Goal: Task Accomplishment & Management: Complete application form

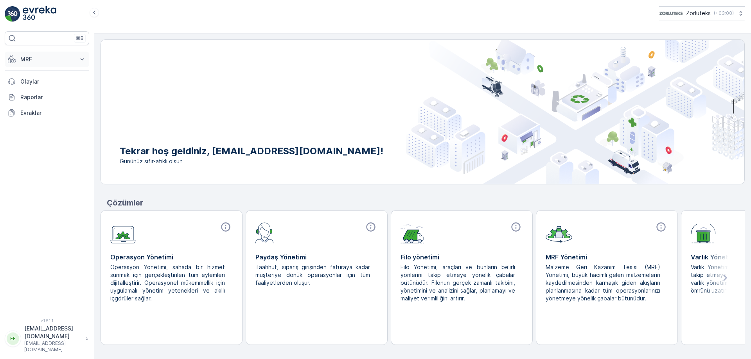
click at [80, 57] on icon at bounding box center [82, 60] width 8 height 8
click at [5, 52] on button "MRF" at bounding box center [47, 60] width 84 height 16
click at [84, 61] on icon at bounding box center [82, 60] width 8 height 8
click at [82, 56] on icon at bounding box center [82, 60] width 8 height 8
click at [38, 56] on p "MRF" at bounding box center [46, 60] width 53 height 8
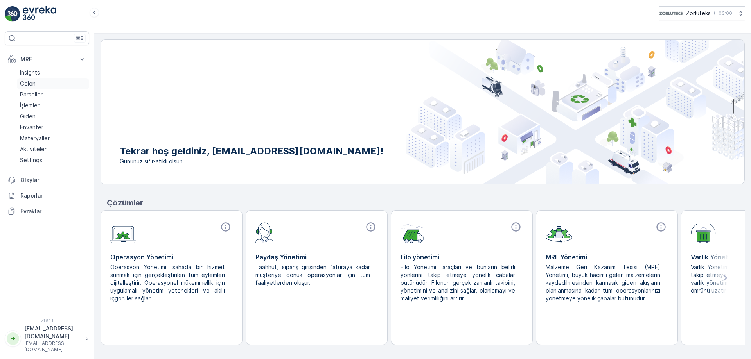
click at [37, 85] on link "Gelen" at bounding box center [53, 83] width 72 height 11
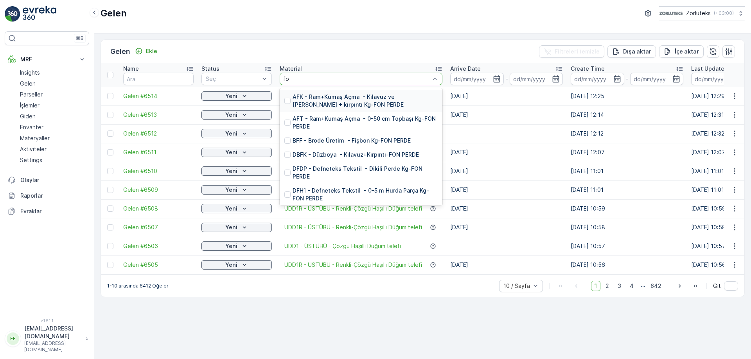
type input "fon"
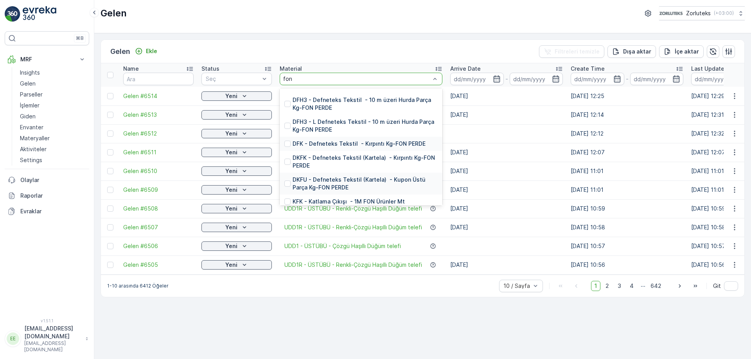
scroll to position [196, 0]
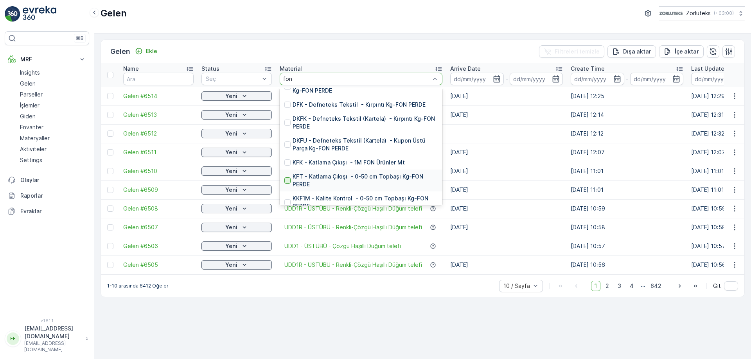
click at [289, 178] on div at bounding box center [287, 181] width 6 height 6
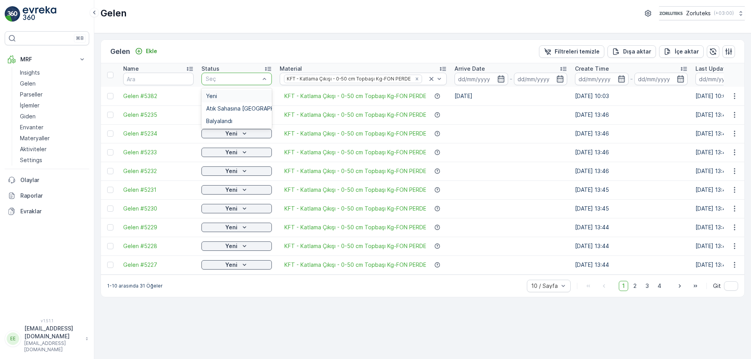
click at [226, 97] on div "Yeni" at bounding box center [236, 96] width 61 height 6
click at [172, 79] on input "text" at bounding box center [158, 79] width 70 height 13
click at [502, 79] on icon "button" at bounding box center [500, 78] width 7 height 7
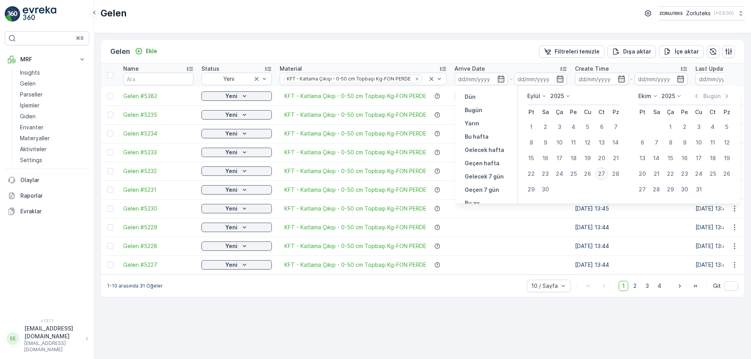
click at [600, 176] on div "27" at bounding box center [601, 174] width 13 height 13
type input "[DATE]"
click at [501, 80] on icon "button" at bounding box center [501, 79] width 8 height 8
type input "[DATE]"
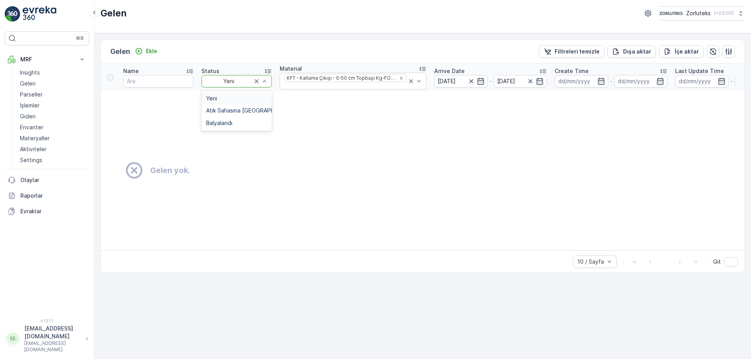
click at [268, 82] on div "Yeni" at bounding box center [236, 81] width 70 height 13
click at [470, 128] on td "Gelen yok." at bounding box center [563, 170] width 925 height 159
click at [597, 84] on icon "button" at bounding box center [601, 81] width 8 height 8
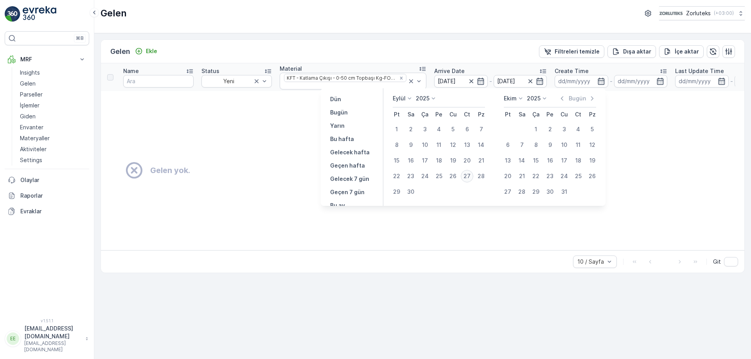
click at [466, 177] on div "27" at bounding box center [467, 176] width 13 height 13
type input "[DATE]"
click at [600, 86] on input at bounding box center [582, 81] width 54 height 13
type input "[DATE]"
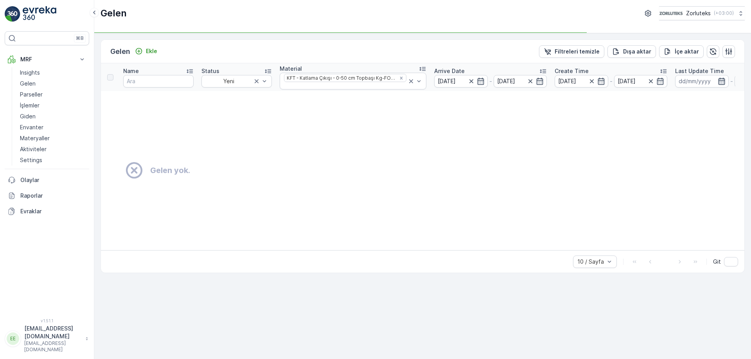
click at [720, 82] on icon "button" at bounding box center [722, 81] width 8 height 8
click at [718, 78] on icon "button" at bounding box center [722, 81] width 8 height 8
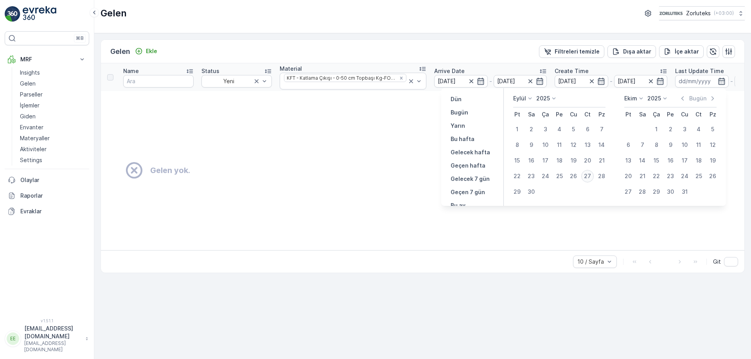
click at [585, 176] on div "27" at bounding box center [587, 176] width 13 height 13
type input "[DATE]"
click at [585, 176] on div "27" at bounding box center [587, 176] width 13 height 13
type input "[DATE]"
click at [585, 176] on div "27" at bounding box center [587, 176] width 13 height 13
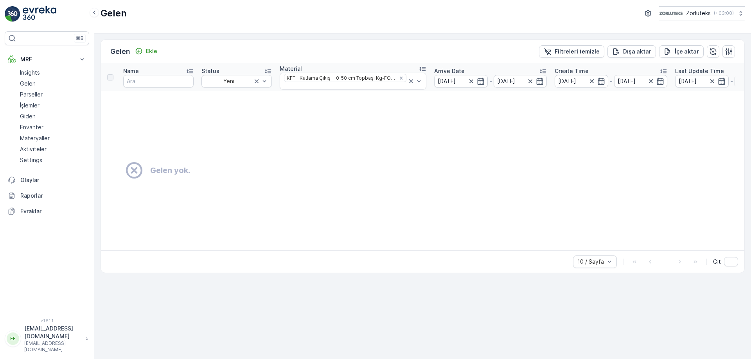
click at [402, 177] on div "Gelen yok." at bounding box center [563, 171] width 907 height 20
click at [168, 79] on input "text" at bounding box center [158, 81] width 70 height 13
drag, startPoint x: 157, startPoint y: 83, endPoint x: 75, endPoint y: 83, distance: 82.1
click at [75, 83] on div "⌘B MRF Insights Gelen Parseller İşlemler Giden Envanter Materyaller Aktiviteler…" at bounding box center [375, 179] width 751 height 359
click at [142, 79] on input "text" at bounding box center [158, 81] width 70 height 13
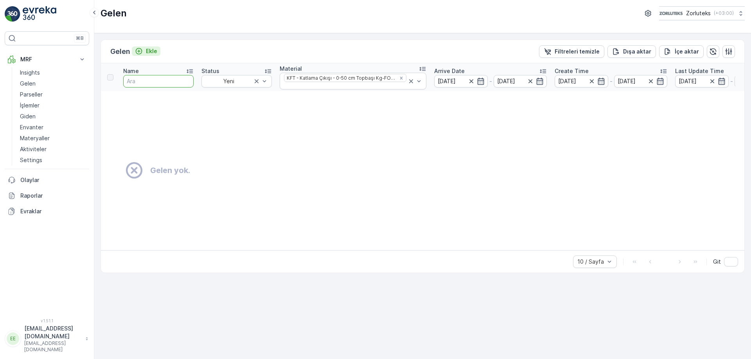
click at [142, 50] on icon "Ekle" at bounding box center [139, 51] width 7 height 7
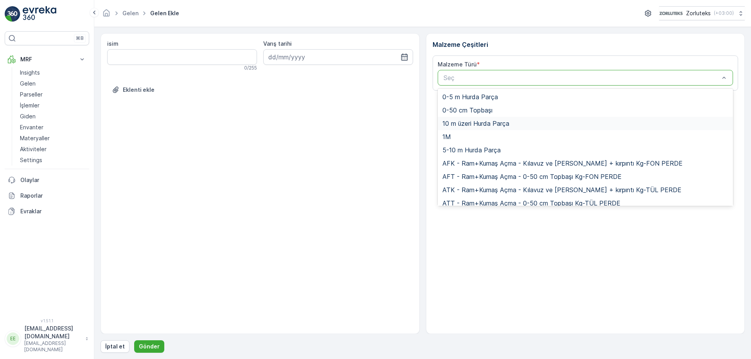
click at [380, 146] on div "isim 0 / 255 Varış tarihi Eklenti ekle" at bounding box center [260, 183] width 319 height 301
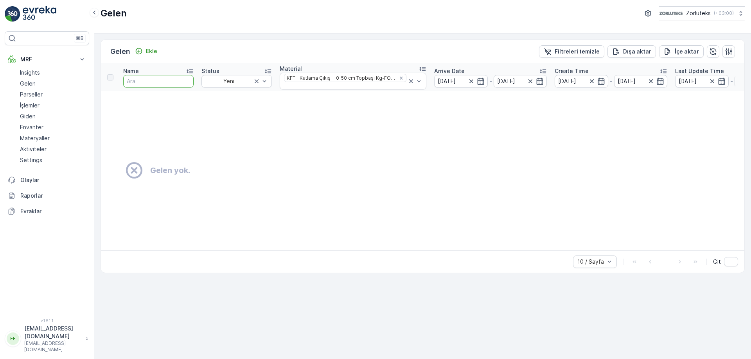
click at [153, 79] on input "text" at bounding box center [158, 81] width 70 height 13
click at [174, 76] on input "text" at bounding box center [158, 81] width 70 height 13
type input "1"
click at [37, 82] on link "Gelen" at bounding box center [53, 83] width 72 height 11
click at [35, 84] on p "Gelen" at bounding box center [28, 84] width 16 height 8
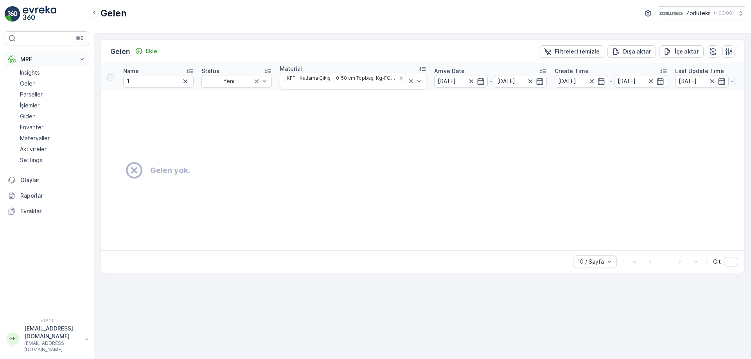
click at [80, 62] on icon at bounding box center [82, 60] width 8 height 8
click at [84, 58] on icon at bounding box center [82, 60] width 8 height 8
click at [31, 118] on p "Giden" at bounding box center [28, 117] width 16 height 8
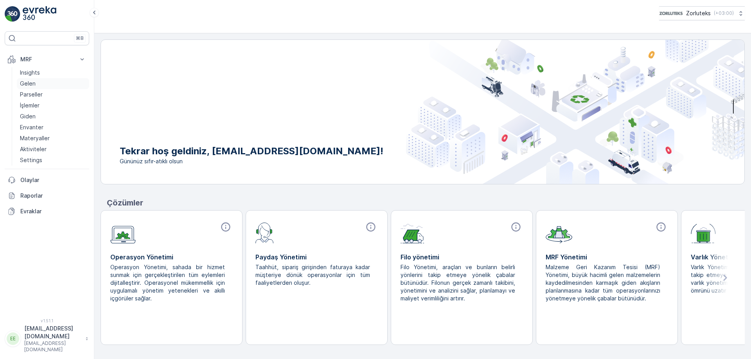
click at [33, 85] on p "Gelen" at bounding box center [28, 84] width 16 height 8
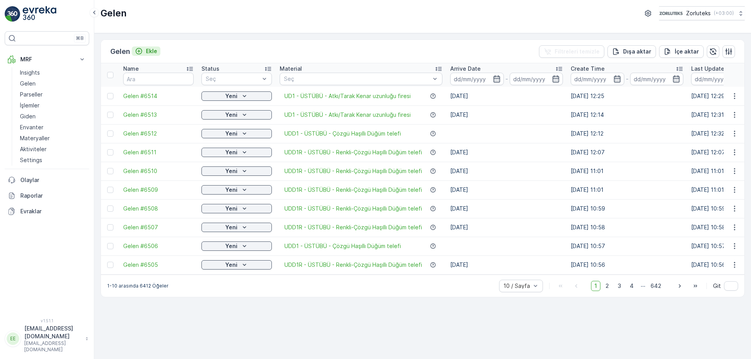
click at [154, 52] on p "Ekle" at bounding box center [151, 51] width 11 height 8
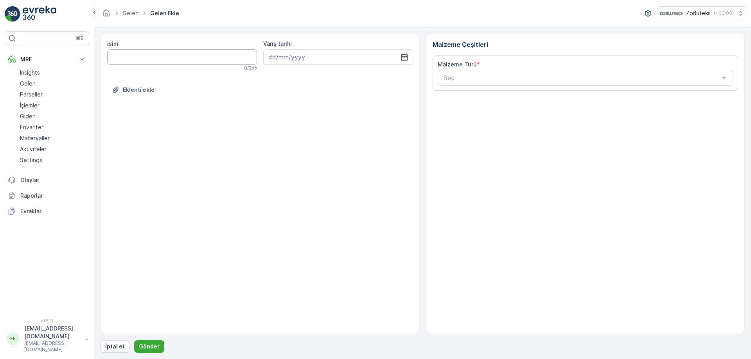
click at [190, 56] on input "isim" at bounding box center [182, 57] width 150 height 16
type input "kft"
click at [408, 56] on icon "button" at bounding box center [404, 57] width 8 height 8
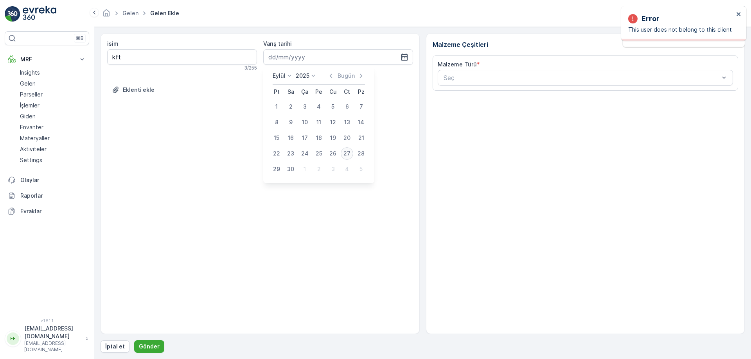
click at [345, 151] on div "27" at bounding box center [347, 153] width 13 height 13
type input "[DATE]"
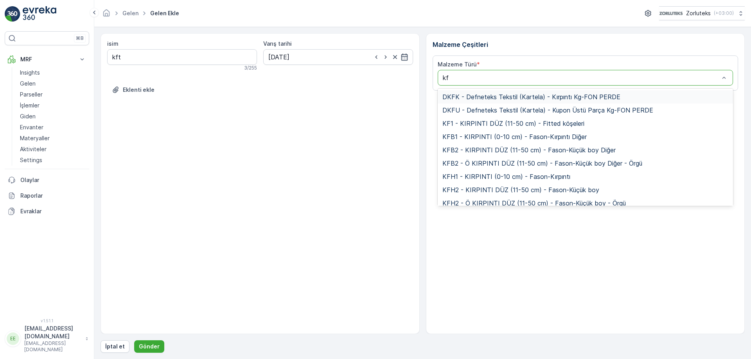
type input "kft"
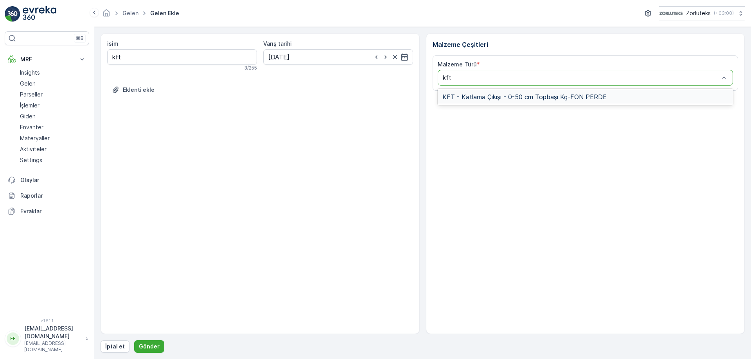
click at [541, 96] on span "KFT - Katlama Çıkışı - 0-50 cm Topbaşı Kg-FON PERDE" at bounding box center [524, 96] width 164 height 7
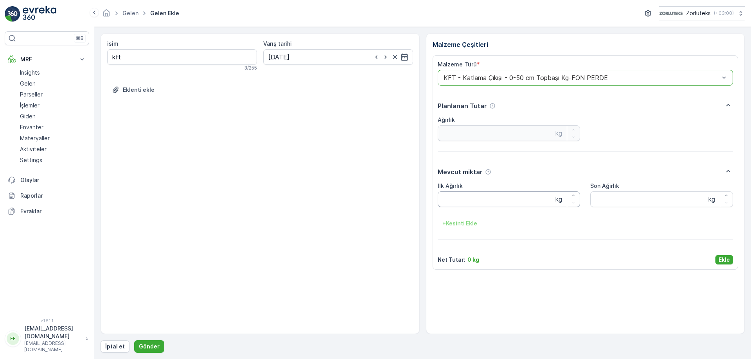
click at [512, 200] on Ağırlık "İlk Ağırlık" at bounding box center [509, 200] width 143 height 16
type Ağırlık "1"
click at [617, 203] on Ağırlık "Son Ağırlık" at bounding box center [661, 200] width 143 height 16
type Ağırlık "1"
click at [723, 260] on p "Ekle" at bounding box center [723, 260] width 11 height 8
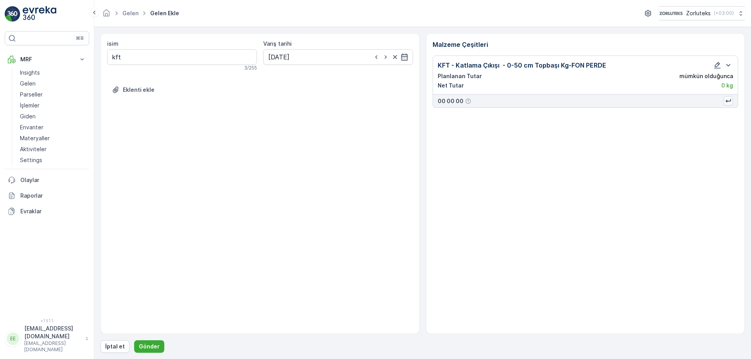
click at [732, 100] on icon "button" at bounding box center [728, 101] width 8 height 8
click at [696, 116] on p "Ağırlık Notunu Düzenle :" at bounding box center [675, 114] width 65 height 8
click at [695, 114] on p "Ağırlık Notunu Düzenle :" at bounding box center [675, 114] width 65 height 8
drag, startPoint x: 492, startPoint y: 157, endPoint x: 449, endPoint y: 110, distance: 63.7
click at [729, 62] on icon "button" at bounding box center [728, 65] width 9 height 9
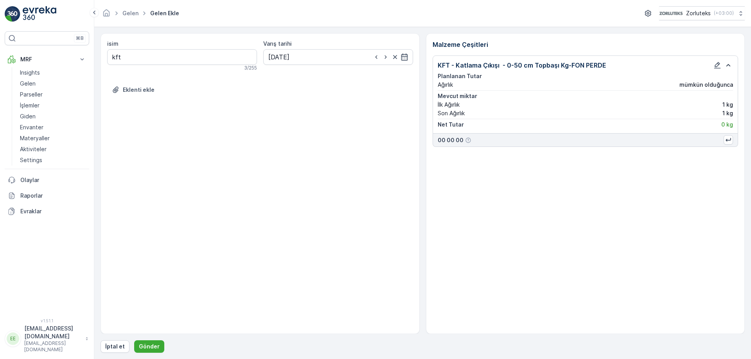
click at [719, 114] on div "Son Ağırlık 1 kg" at bounding box center [586, 114] width 296 height 8
click at [552, 296] on div "Malzeme Çeşitleri KFT - Katlama Çıkışı - 0-50 cm Topbaşı Kg-FON PERDE Planlanan…" at bounding box center [585, 183] width 319 height 301
click at [730, 63] on icon "button" at bounding box center [728, 65] width 9 height 9
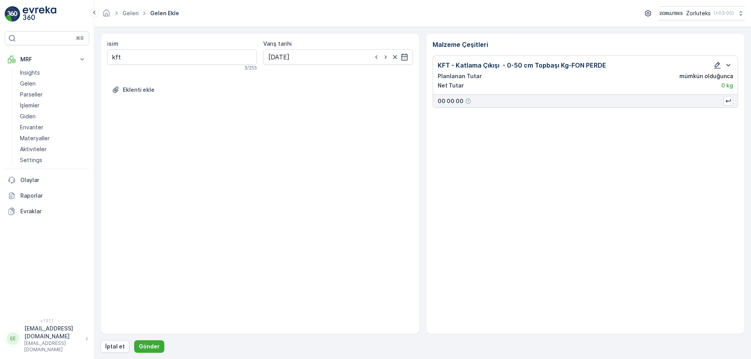
click at [714, 65] on icon "button" at bounding box center [717, 65] width 8 height 8
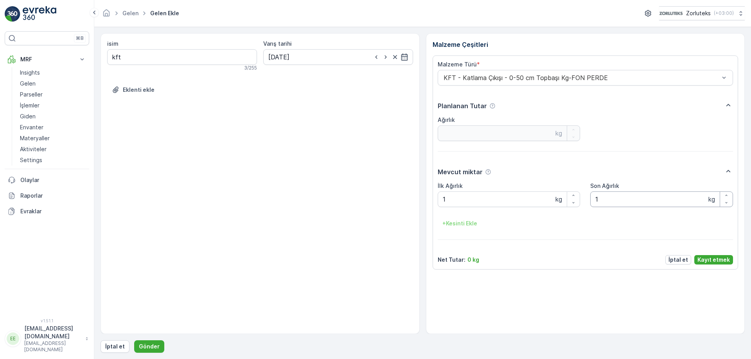
drag, startPoint x: 643, startPoint y: 192, endPoint x: 442, endPoint y: 198, distance: 201.1
click at [442, 198] on div "İlk Ağırlık 1 kg Son Ağırlık 1 kg + Kesinti Ekle" at bounding box center [586, 206] width 296 height 48
click at [580, 193] on div "İlk Ağırlık 1 kg Son Ağırlık kg + Kesinti Ekle" at bounding box center [586, 206] width 296 height 48
click at [603, 196] on Ağırlık "Son Ağırlık" at bounding box center [661, 200] width 143 height 16
type Ağırlık "1"
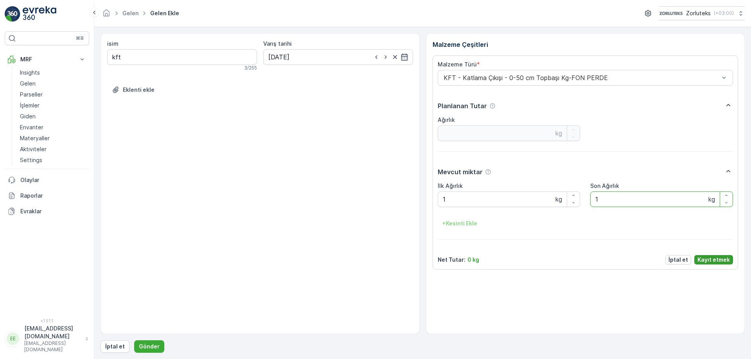
click at [717, 260] on p "Kayıt etmek" at bounding box center [713, 260] width 32 height 8
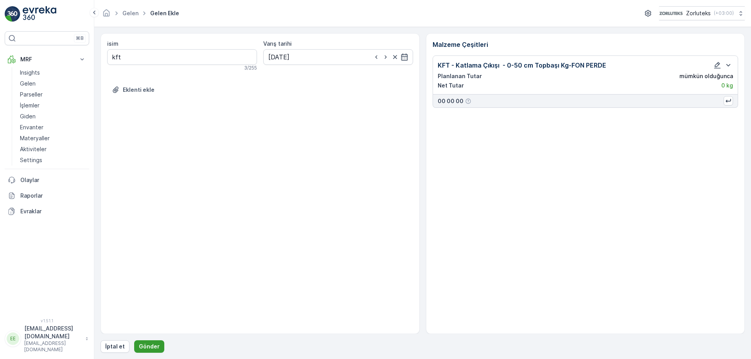
click at [151, 348] on p "Gönder" at bounding box center [149, 347] width 21 height 8
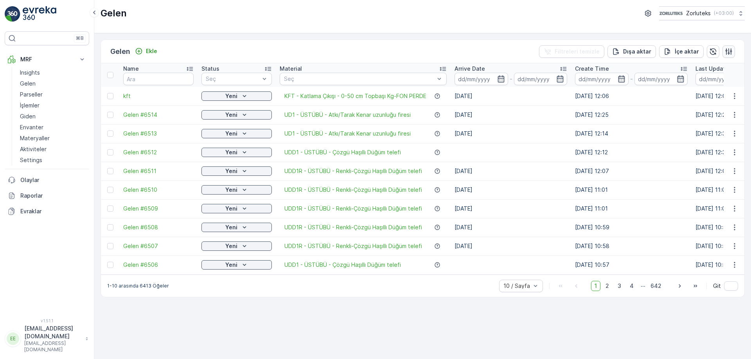
click at [727, 50] on icon "button" at bounding box center [728, 51] width 7 height 7
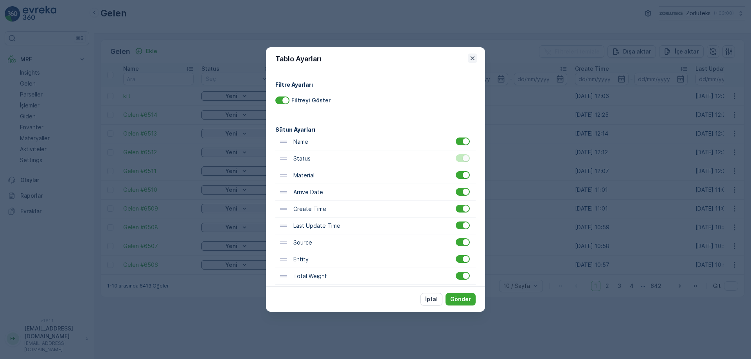
click at [473, 57] on icon "button" at bounding box center [472, 58] width 4 height 4
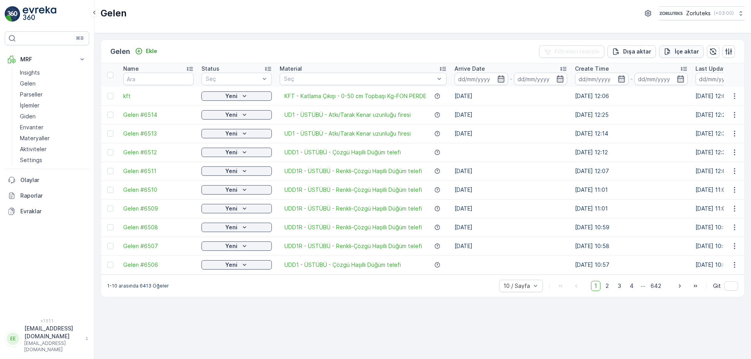
click at [699, 52] on button "İçe aktar" at bounding box center [681, 51] width 45 height 13
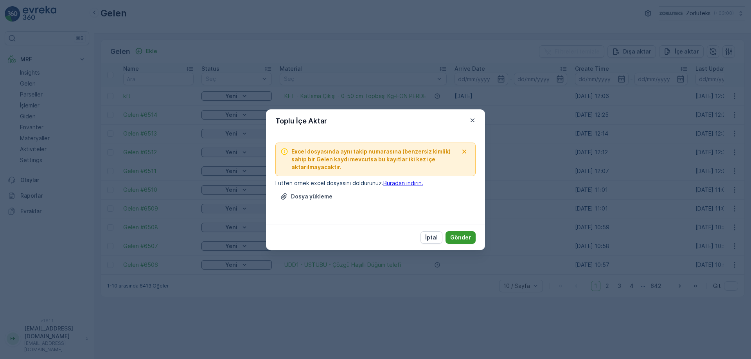
click at [463, 238] on p "Gönder" at bounding box center [460, 238] width 21 height 8
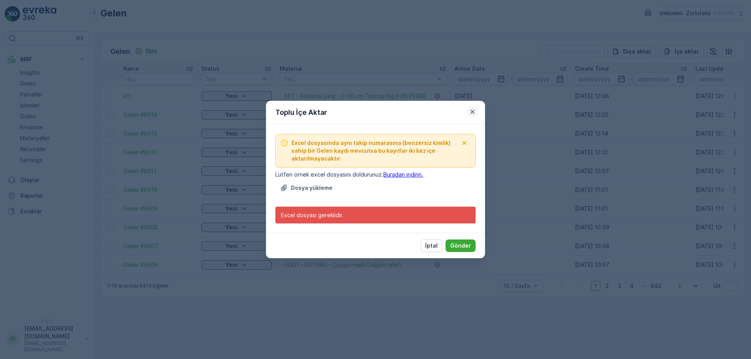
click at [474, 112] on icon "button" at bounding box center [473, 112] width 8 height 8
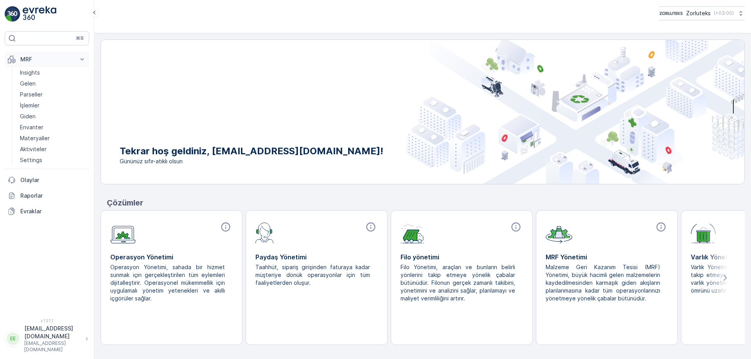
click at [34, 57] on p "MRF" at bounding box center [46, 60] width 53 height 8
click at [83, 60] on icon at bounding box center [83, 59] width 4 height 2
click at [38, 83] on link "Gelen" at bounding box center [53, 83] width 72 height 11
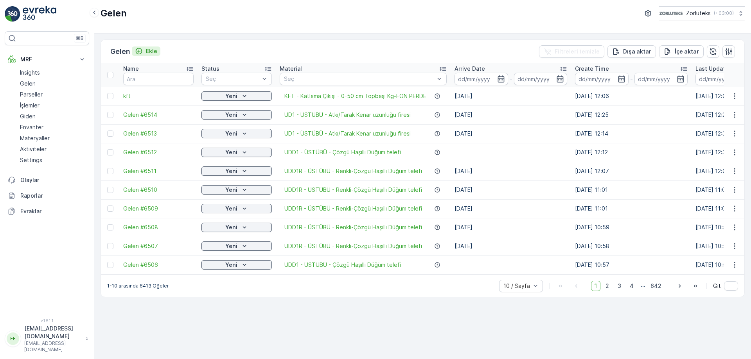
click at [154, 50] on p "Ekle" at bounding box center [151, 51] width 11 height 8
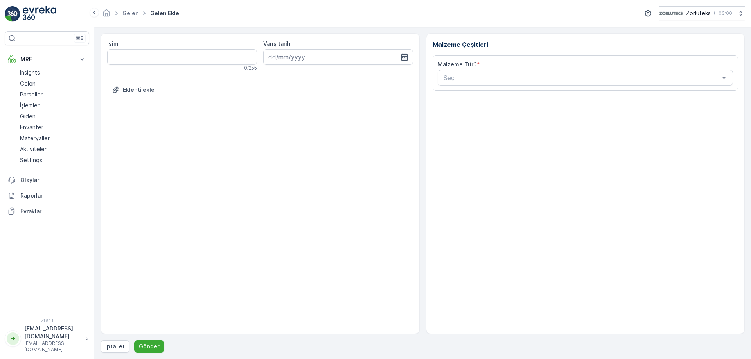
click at [405, 56] on icon "button" at bounding box center [404, 57] width 8 height 8
click at [348, 154] on div "27" at bounding box center [347, 153] width 13 height 13
type input "[DATE]"
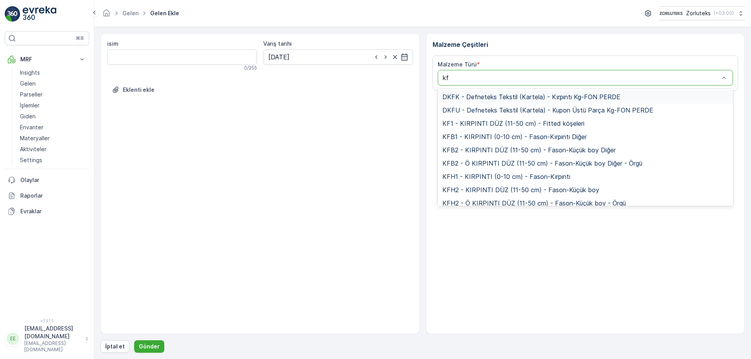
type input "kft"
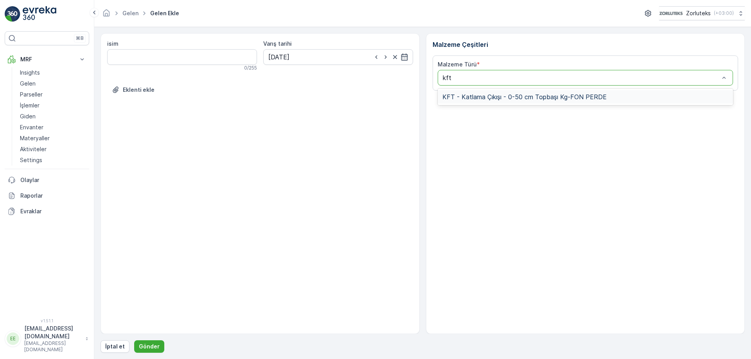
click at [598, 95] on span "KFT - Katlama Çıkışı - 0-50 cm Topbaşı Kg-FON PERDE" at bounding box center [524, 96] width 164 height 7
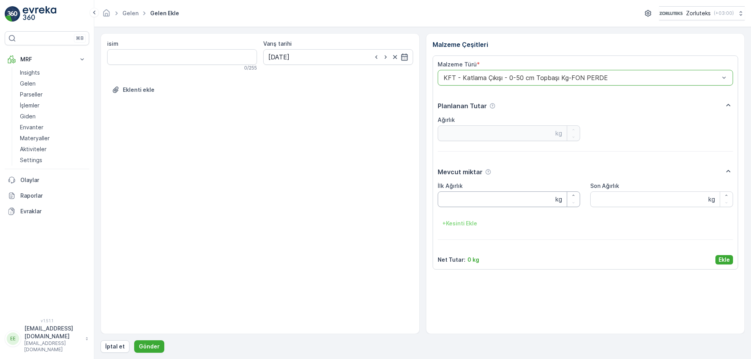
click at [474, 193] on Ağırlık "İlk Ağırlık" at bounding box center [509, 200] width 143 height 16
type Ağırlık "1"
click at [631, 195] on Ağırlık "Son Ağırlık" at bounding box center [661, 200] width 143 height 16
type Ağırlık "1"
drag, startPoint x: 605, startPoint y: 197, endPoint x: 546, endPoint y: 199, distance: 59.5
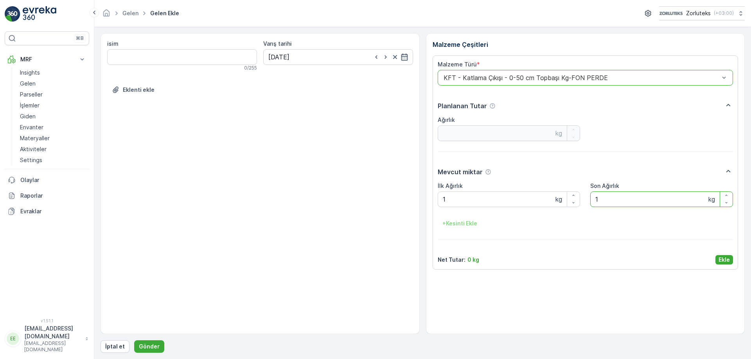
click at [546, 199] on div "İlk Ağırlık 1 kg Son Ağırlık 1 kg + Kesinti Ekle" at bounding box center [586, 206] width 296 height 48
click at [726, 262] on p "Ekle" at bounding box center [723, 260] width 11 height 8
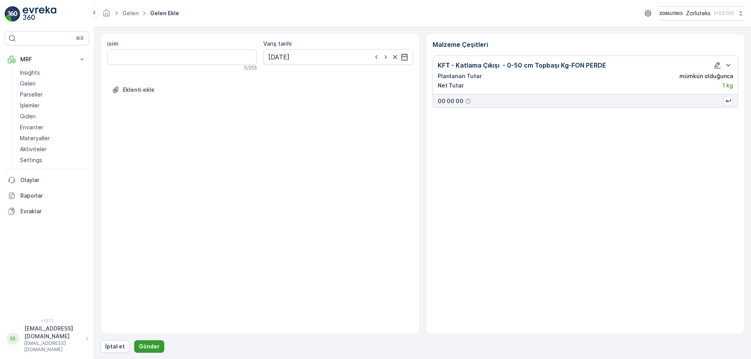
click at [155, 347] on p "Gönder" at bounding box center [149, 347] width 21 height 8
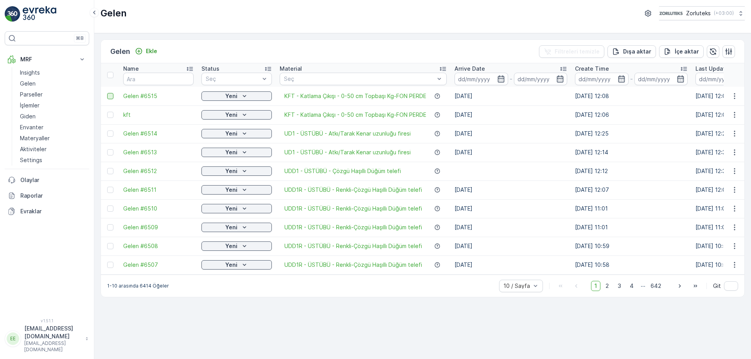
click at [112, 94] on div at bounding box center [110, 96] width 6 height 6
click at [107, 93] on input "checkbox" at bounding box center [107, 93] width 0 height 0
click at [686, 53] on p "QR'ı yazdır" at bounding box center [677, 52] width 30 height 8
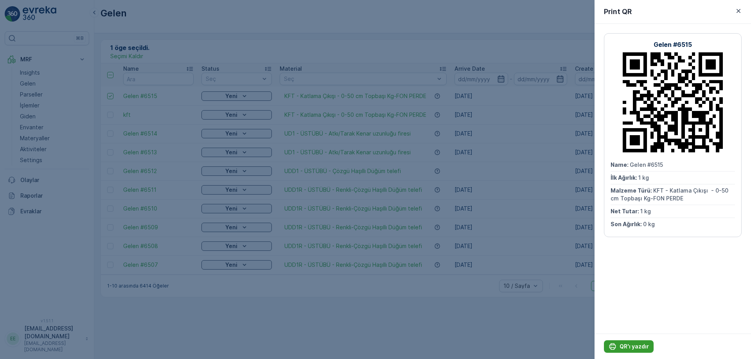
click at [636, 346] on p "QR'ı yazdır" at bounding box center [634, 347] width 29 height 8
